Goal: Check status

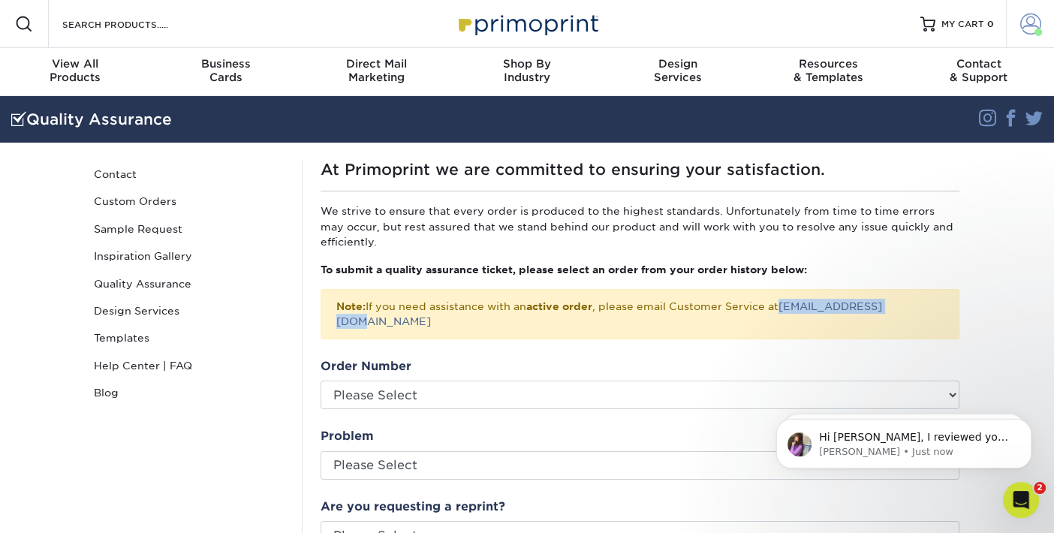
click at [1030, 30] on span at bounding box center [1030, 24] width 21 height 21
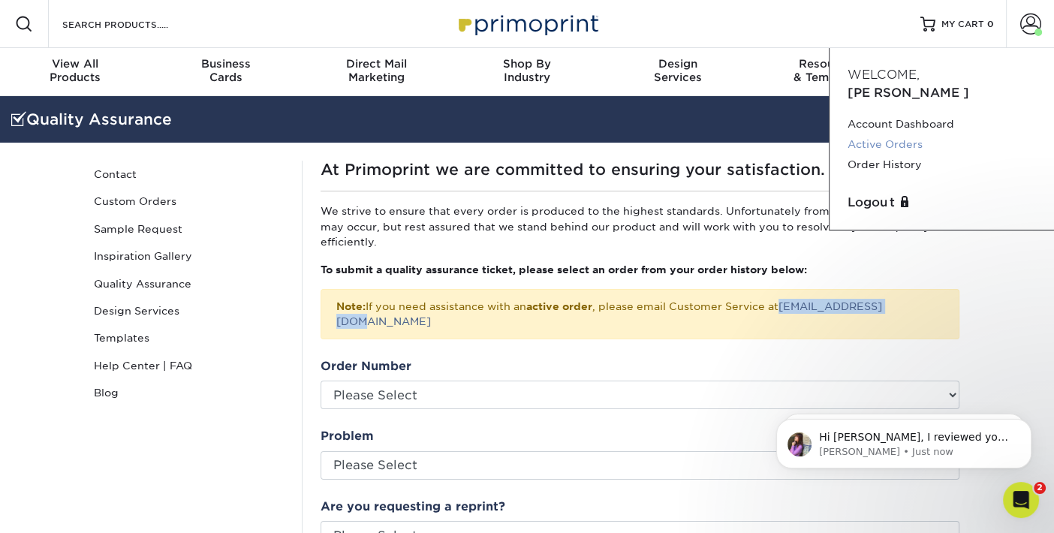
click at [908, 134] on link "Active Orders" at bounding box center [941, 144] width 188 height 20
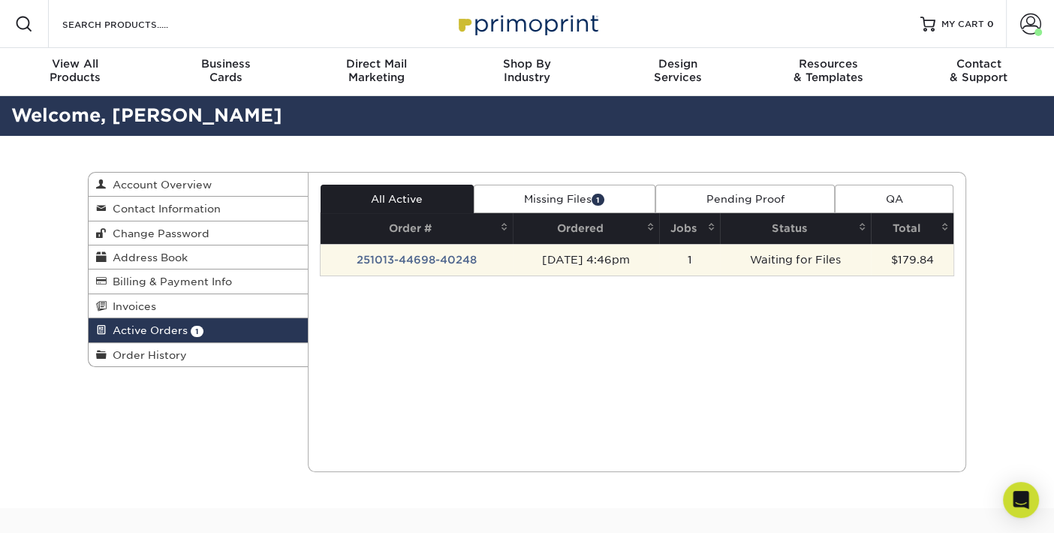
click at [562, 264] on td "[DATE] 4:46pm" at bounding box center [586, 260] width 146 height 32
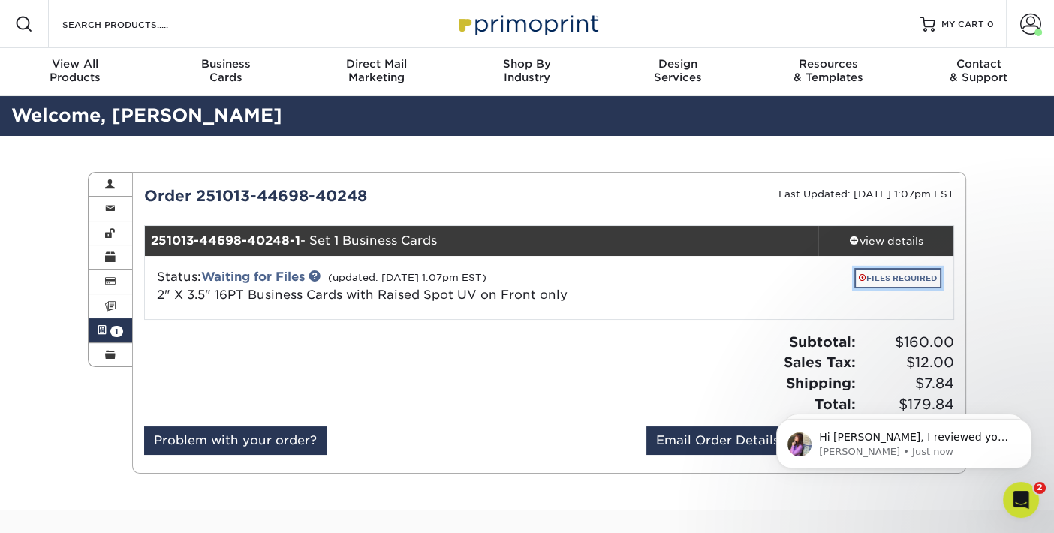
click at [898, 278] on link "FILES REQUIRED" at bounding box center [897, 278] width 87 height 20
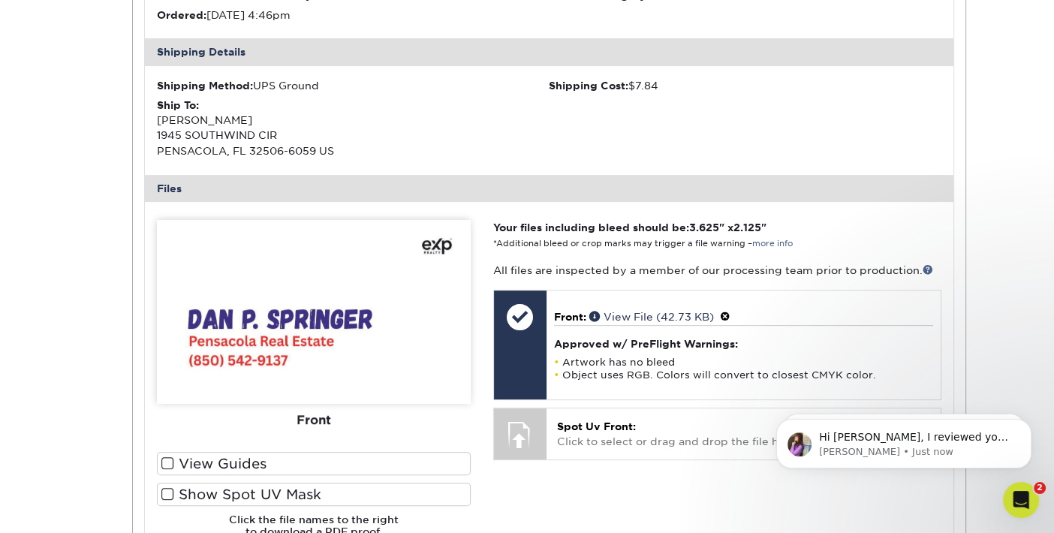
scroll to position [500, 0]
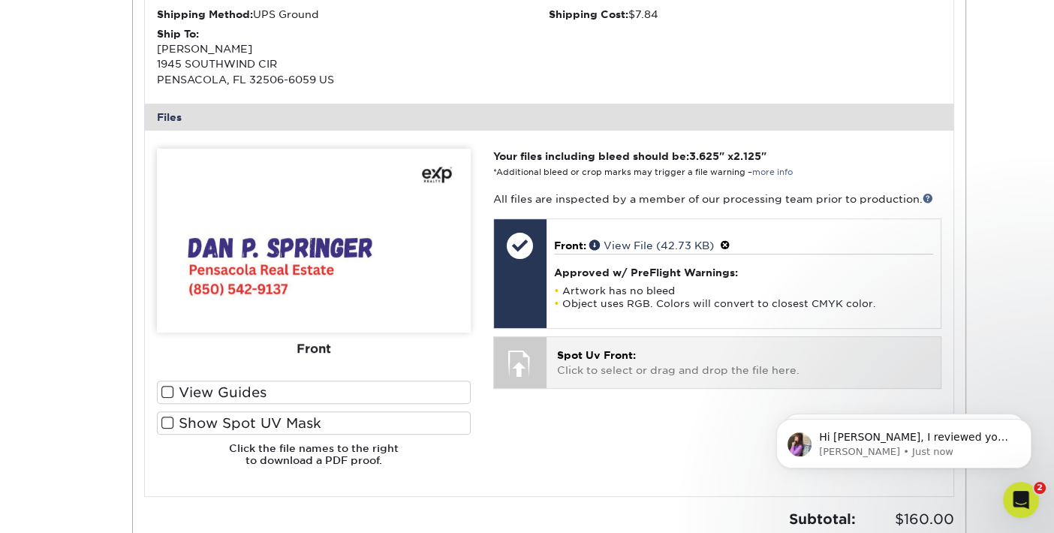
click at [612, 363] on p "Spot Uv Front: Click to select or drag and drop the file here." at bounding box center [743, 362] width 373 height 31
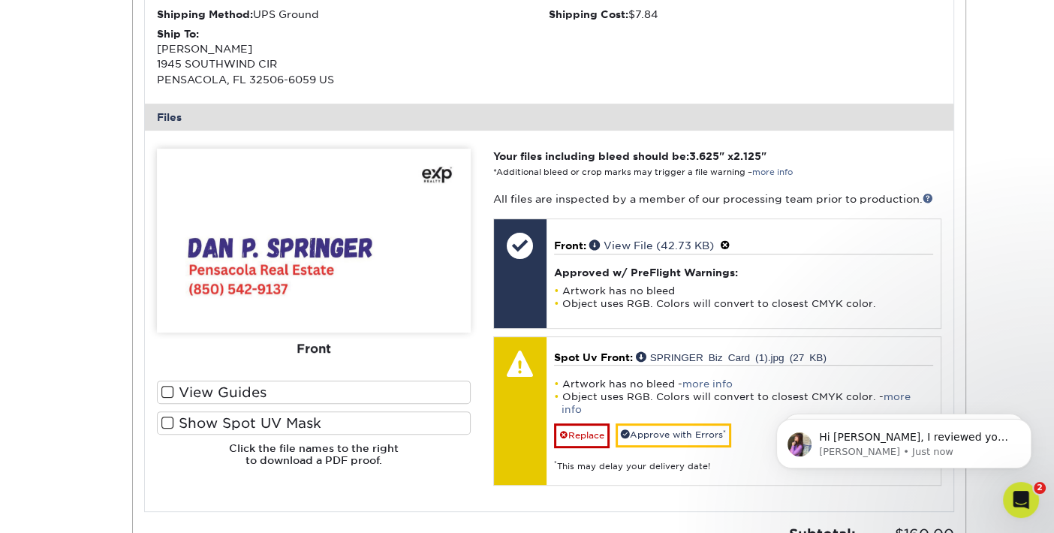
click at [994, 278] on div "Active Orders Account Overview Contact Information Change Password Address Book…" at bounding box center [527, 169] width 1054 height 1066
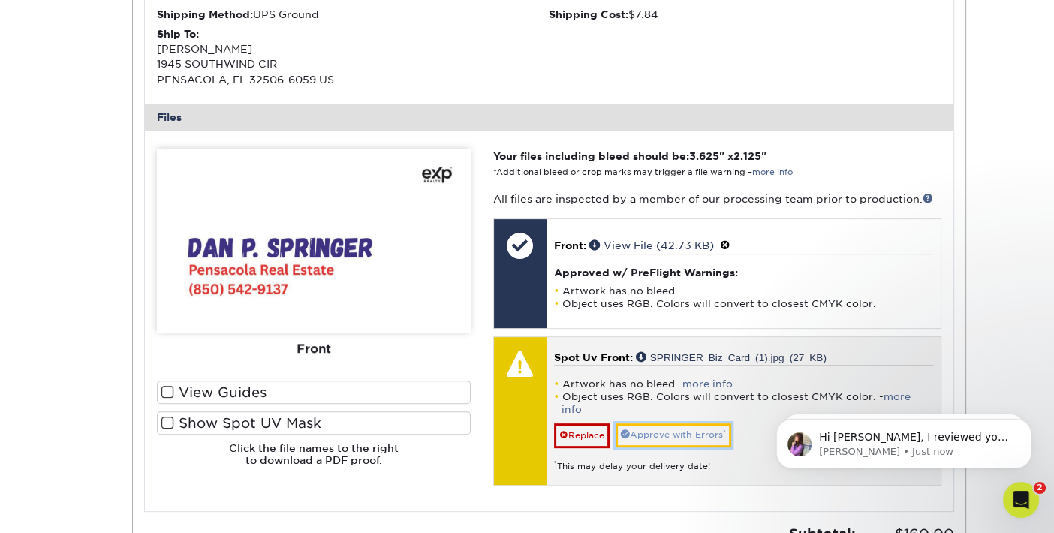
click at [686, 423] on link "Approve with Errors *" at bounding box center [673, 434] width 116 height 23
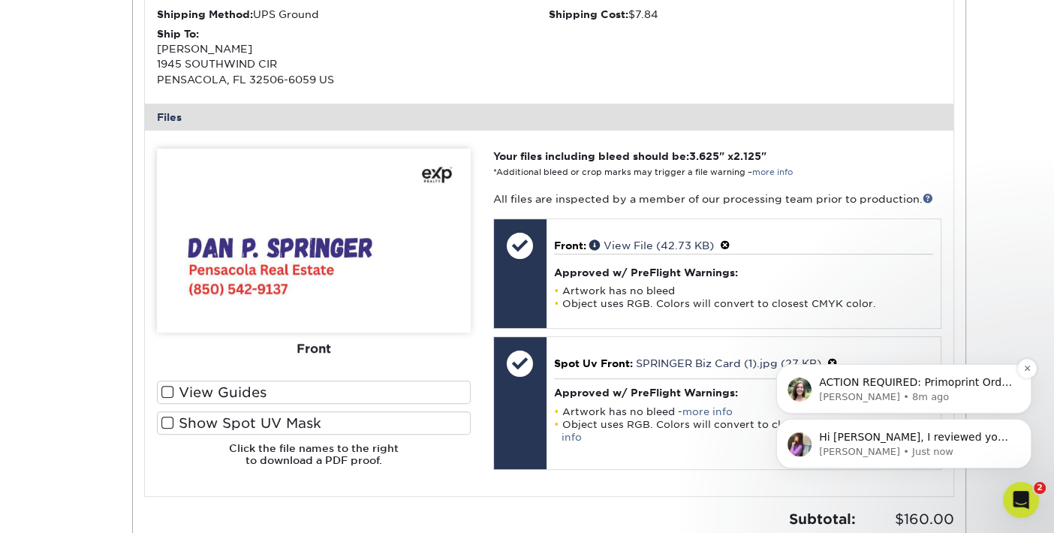
click at [901, 391] on p "Julie • 8m ago" at bounding box center [916, 397] width 194 height 14
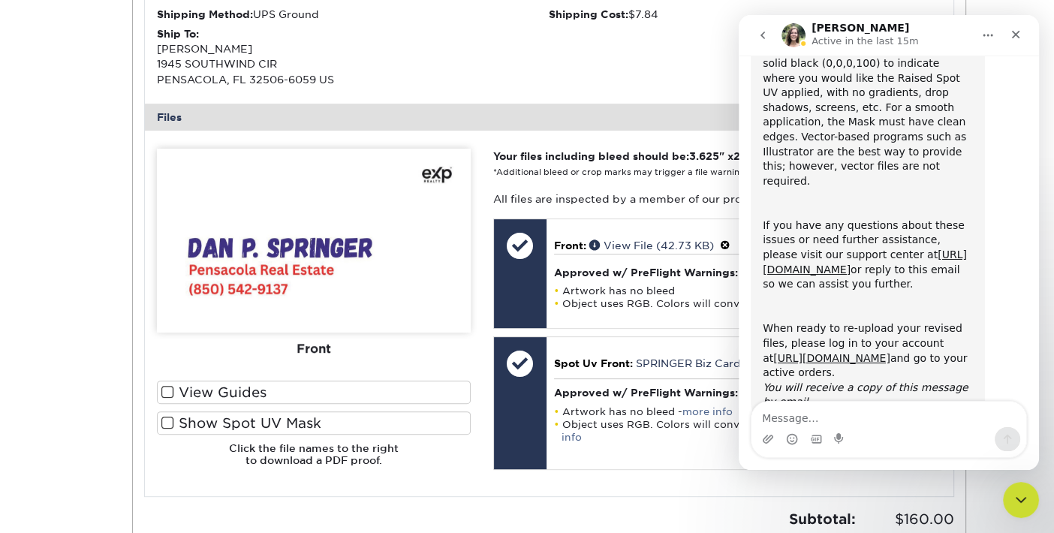
scroll to position [235, 0]
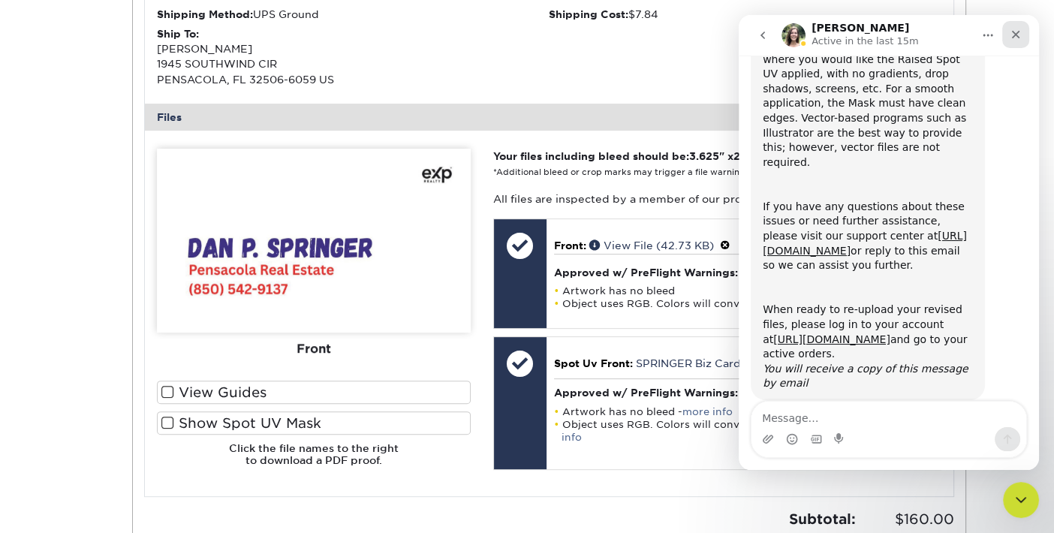
click at [1017, 35] on icon "Close" at bounding box center [1015, 35] width 12 height 12
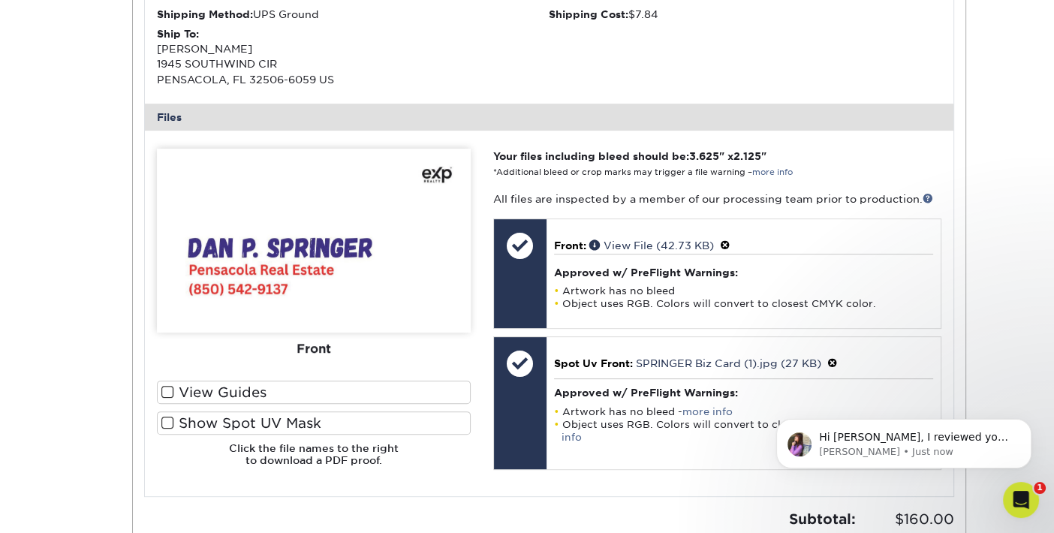
scroll to position [0, 0]
